Goal: Task Accomplishment & Management: Manage account settings

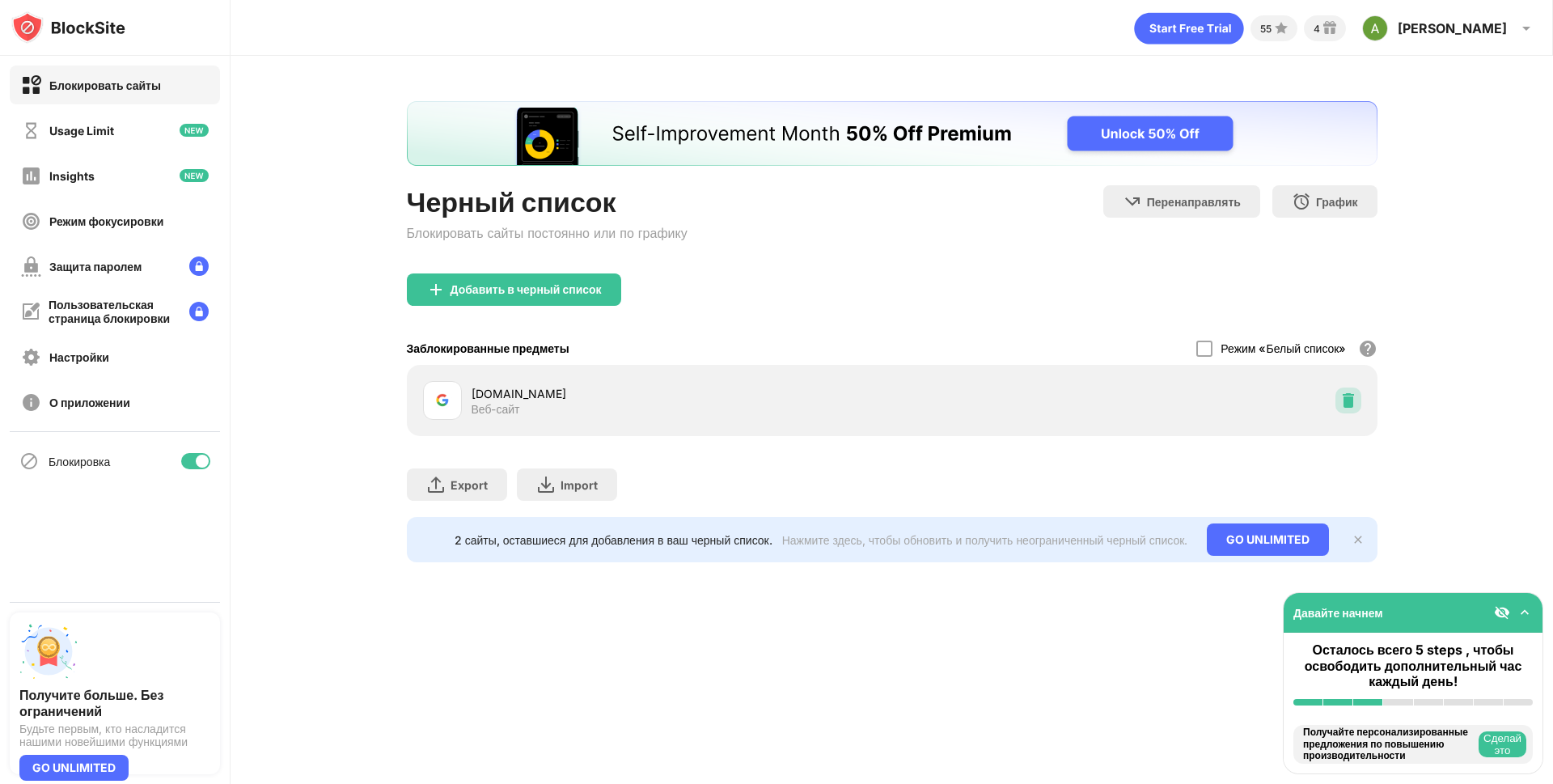
click at [1353, 397] on img at bounding box center [1348, 400] width 16 height 16
